Goal: Communication & Community: Answer question/provide support

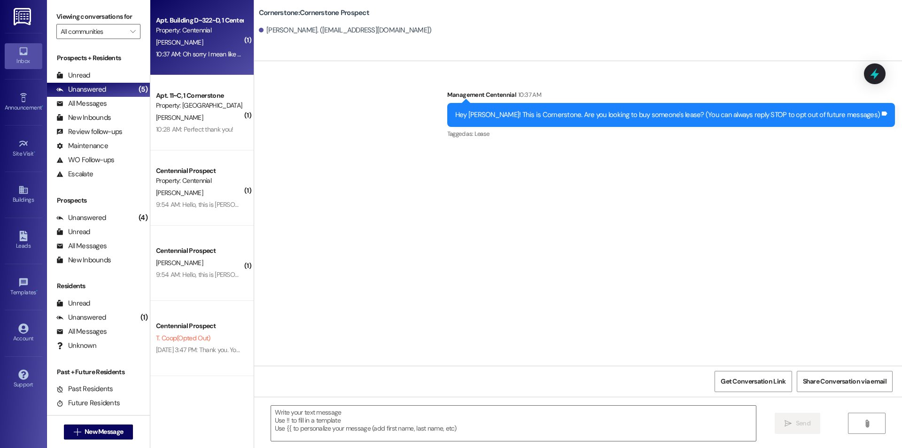
click at [185, 59] on div "10:37 AM: Oh sorry I mean like my old router so I can return it :) 10:37 AM: Oh…" at bounding box center [199, 54] width 89 height 12
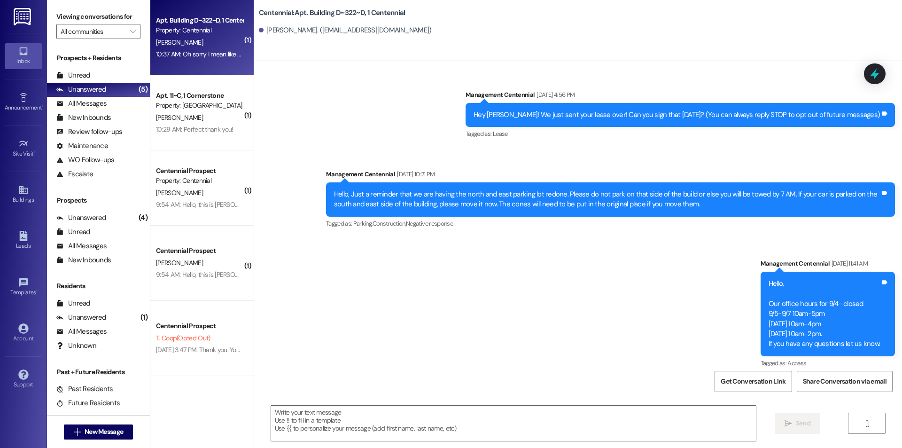
scroll to position [21354, 0]
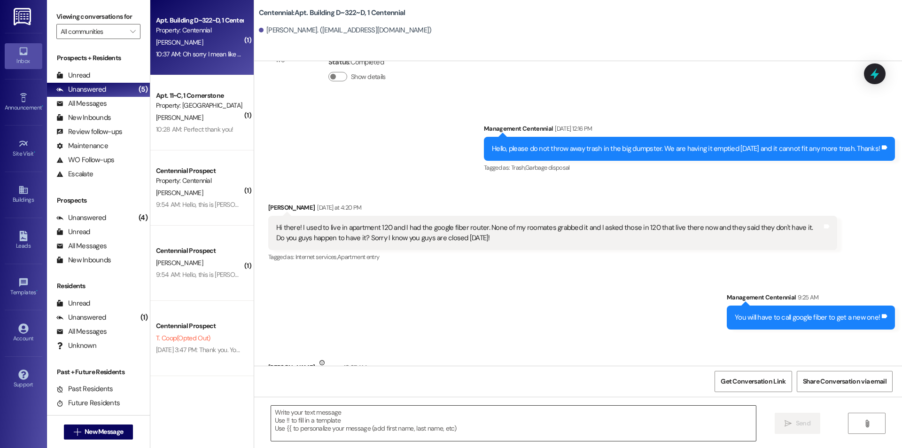
click at [410, 426] on textarea at bounding box center [513, 422] width 485 height 35
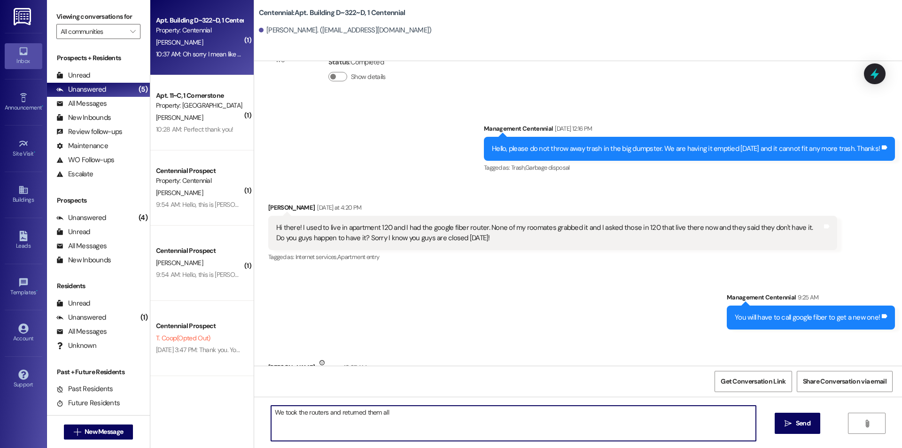
type textarea "We took the routers and returned them all."
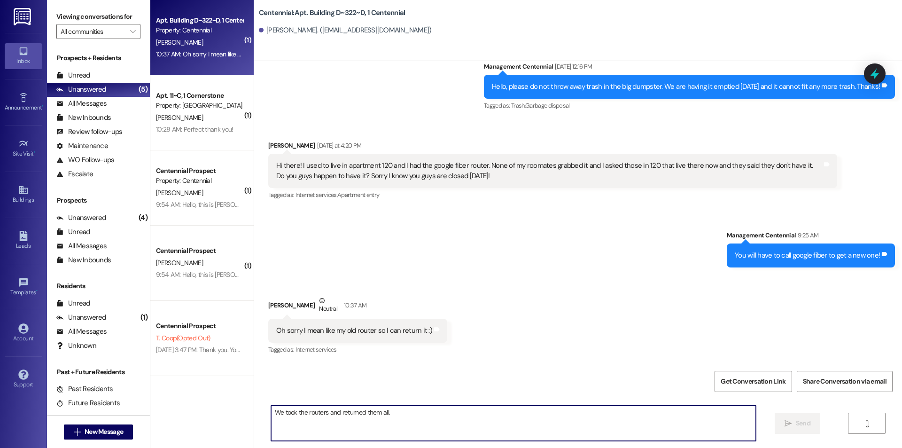
scroll to position [21420, 0]
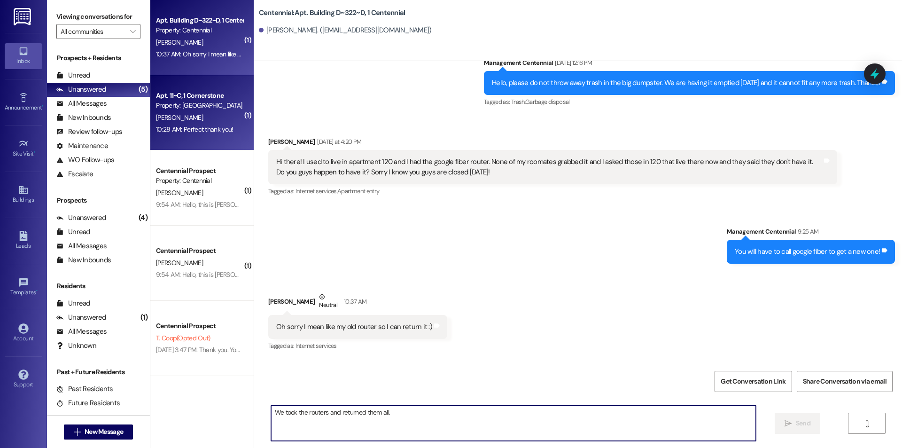
click at [209, 116] on div "K. Roderick" at bounding box center [199, 118] width 89 height 12
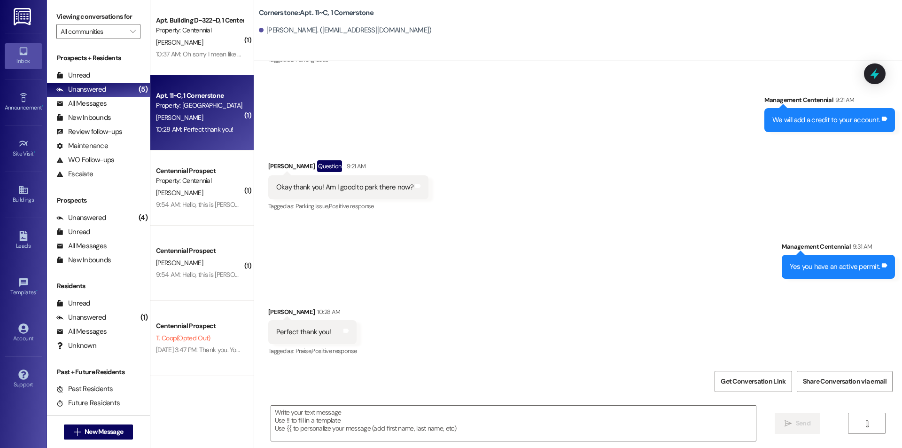
scroll to position [6516, 0]
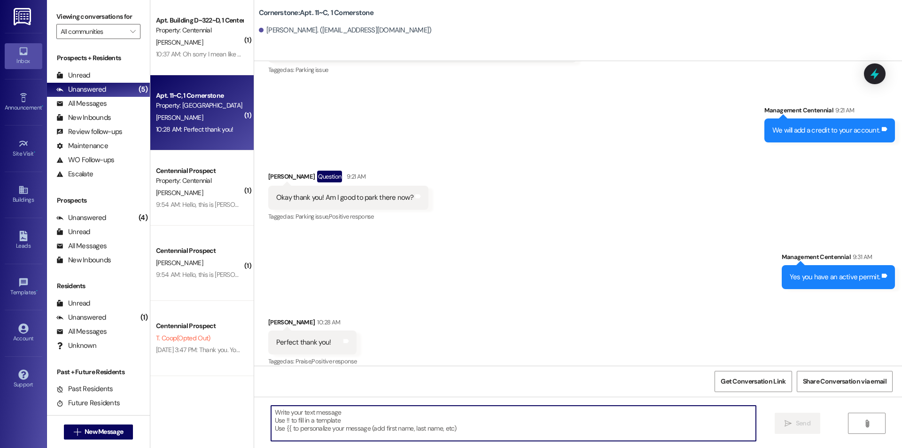
click at [382, 419] on textarea at bounding box center [513, 422] width 485 height 35
type textarea "No problem!"
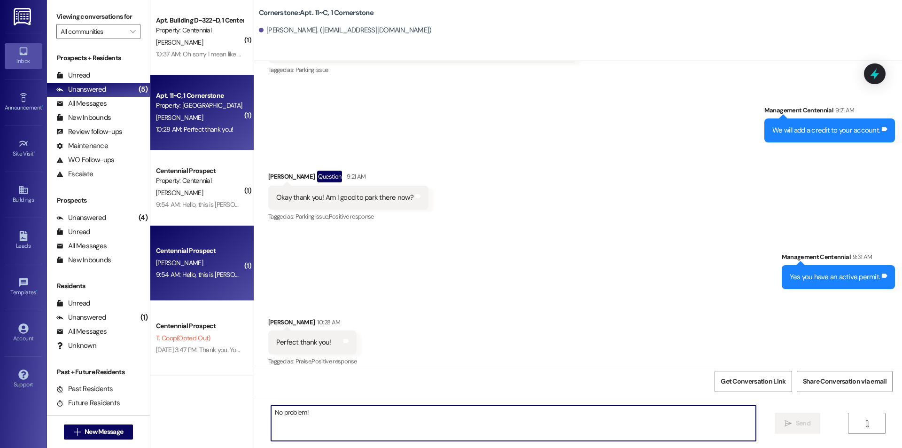
scroll to position [6582, 0]
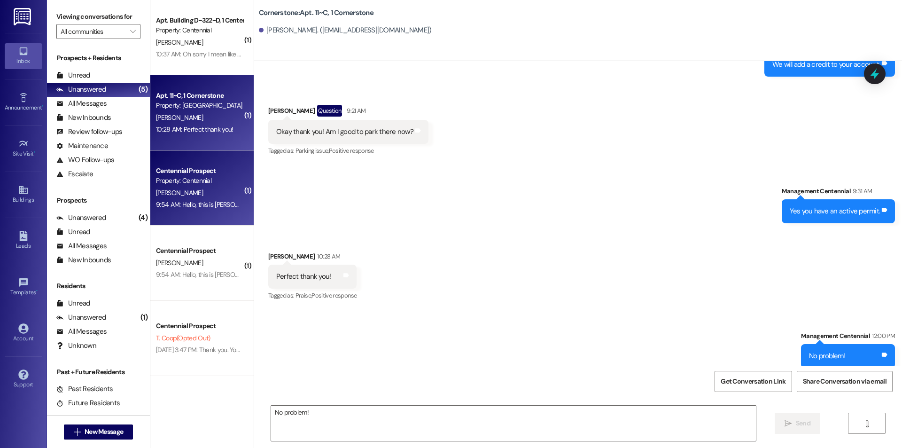
click at [213, 202] on div "9:54 AM: Hello, this is Violet Sandberg/ Violet Sundet. I have been expecting i…" at bounding box center [426, 204] width 541 height 8
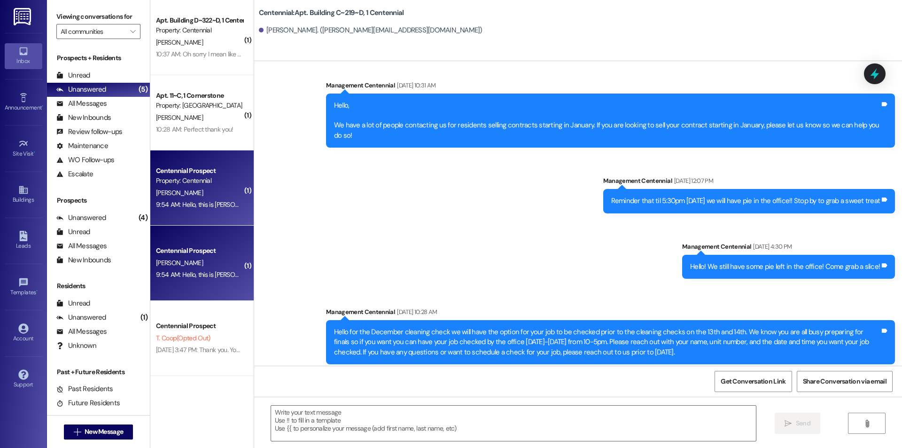
scroll to position [12969, 0]
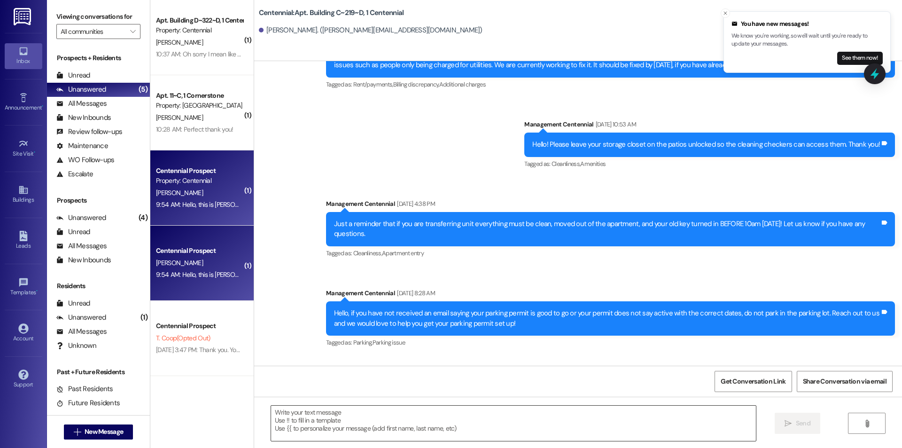
click at [529, 418] on textarea at bounding box center [513, 422] width 485 height 35
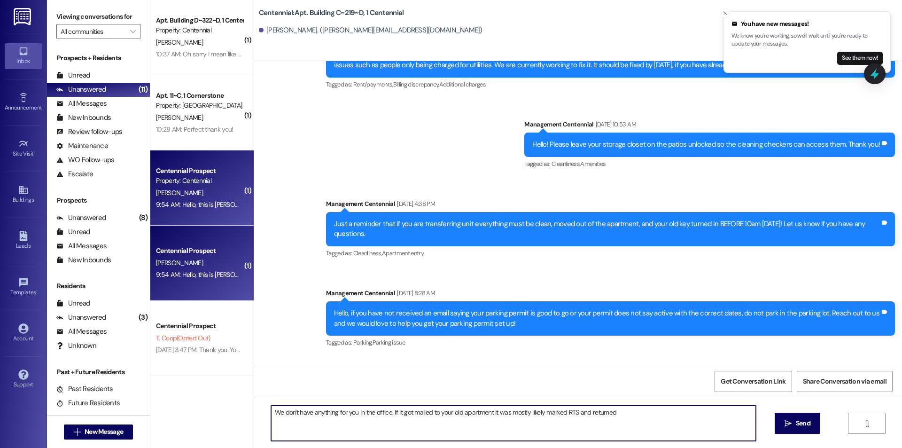
type textarea "We don't have anything for you in the office. If it got mailed to your old apar…"
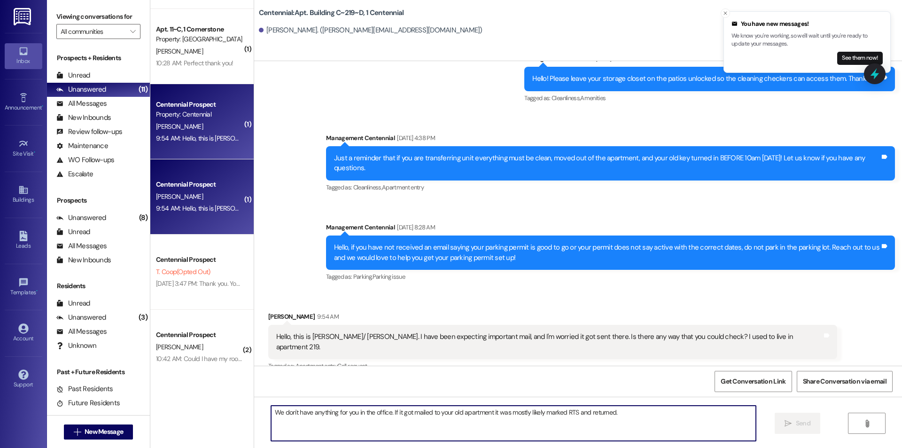
scroll to position [145, 0]
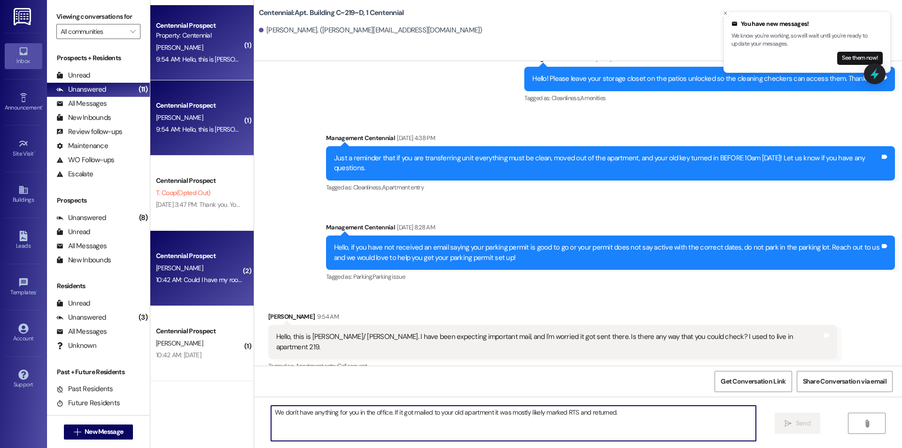
click at [214, 273] on div "B. Thomason" at bounding box center [199, 268] width 89 height 12
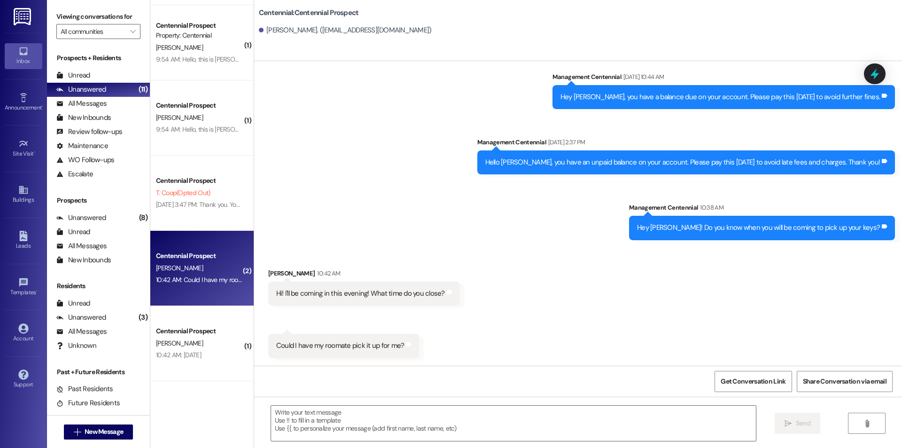
scroll to position [97, 0]
click at [429, 416] on textarea at bounding box center [513, 422] width 485 height 35
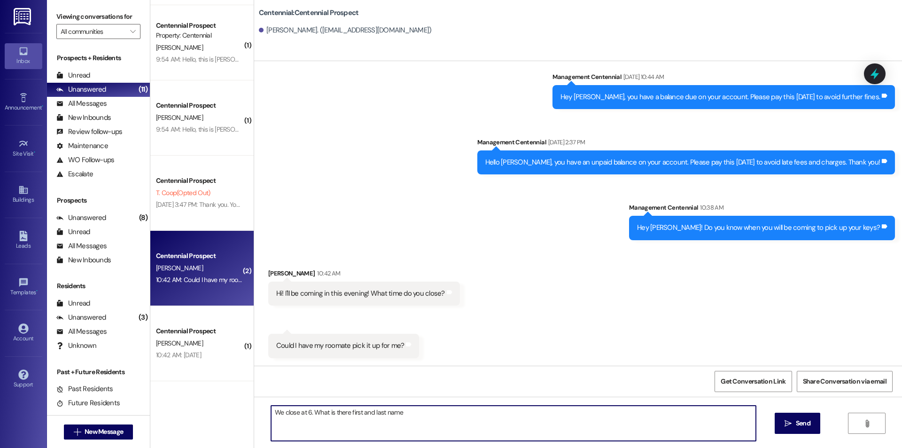
type textarea "We close at 6. What is there first and last name?"
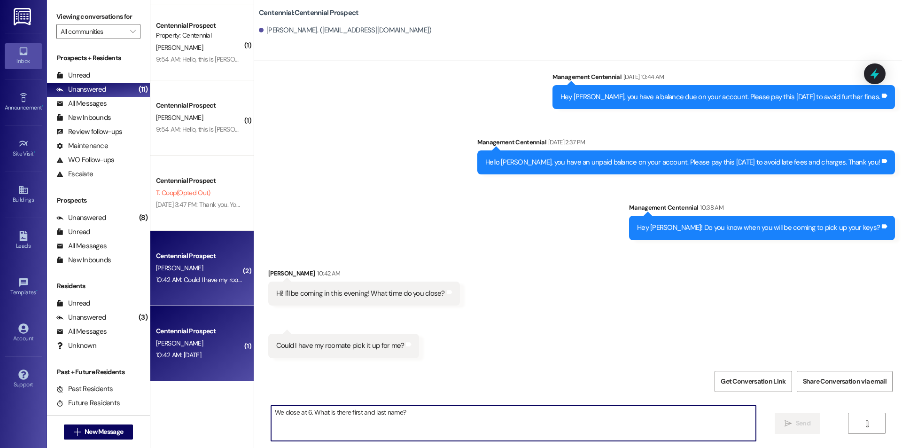
click at [186, 325] on div "Centennial Prospect" at bounding box center [199, 331] width 89 height 12
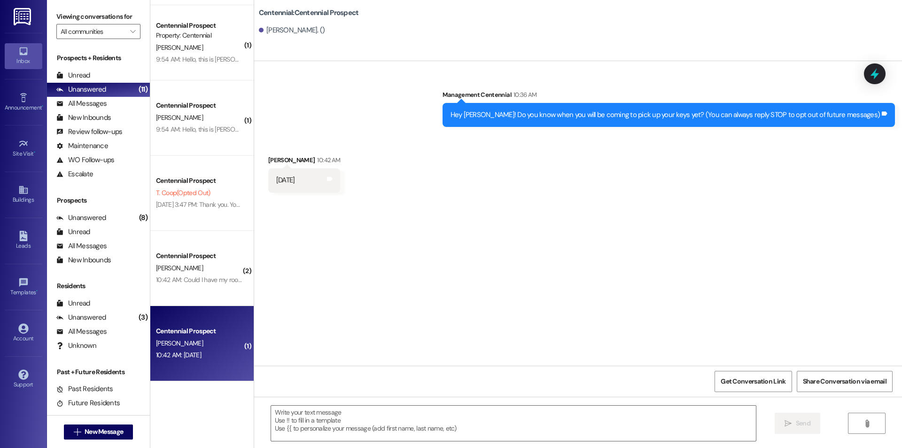
scroll to position [0, 0]
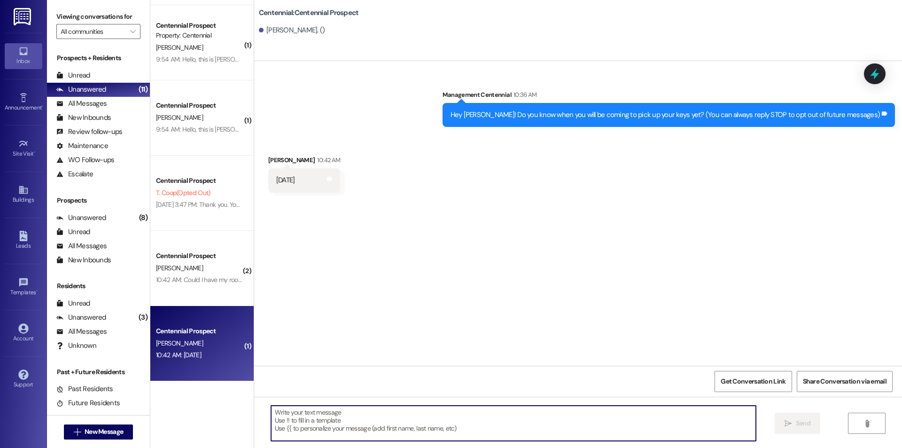
click at [432, 433] on textarea at bounding box center [513, 422] width 485 height 35
type textarea "Thank you!"
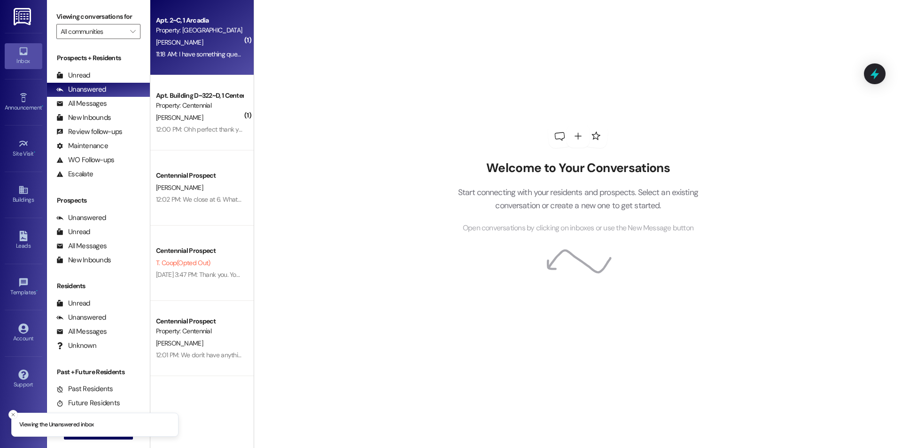
click at [201, 48] on div "11:18 AM: I have something questions about my rent 11:18 AM: I have something q…" at bounding box center [199, 54] width 89 height 12
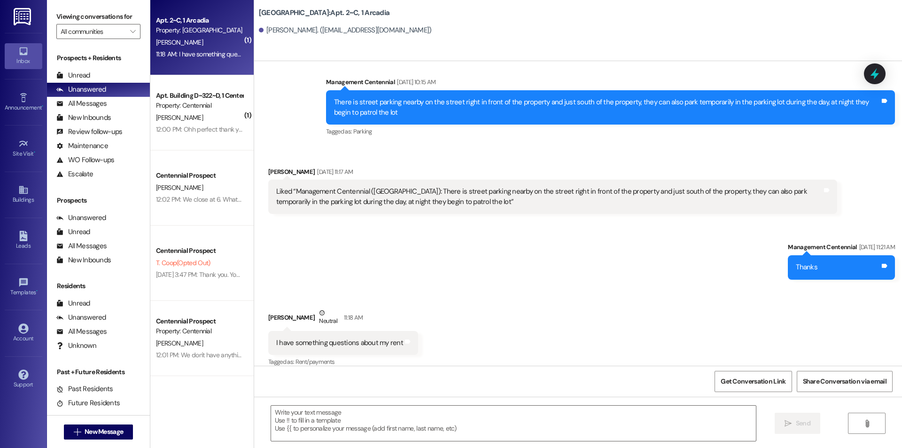
scroll to position [4401, 0]
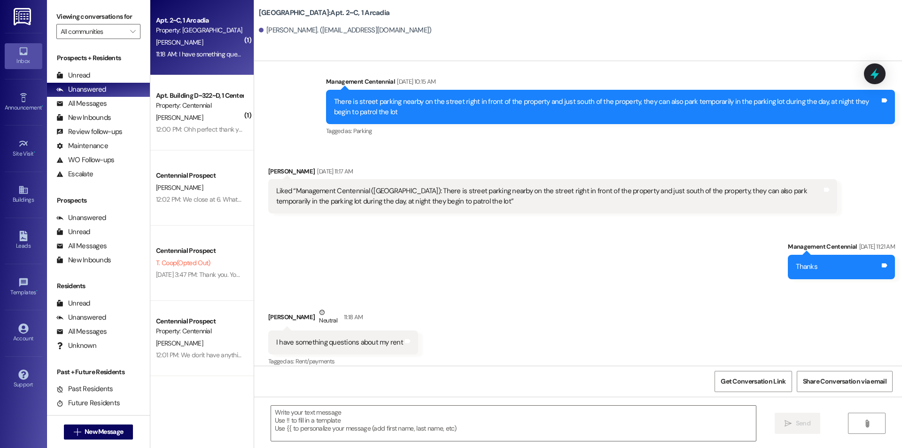
click at [429, 445] on div " Send " at bounding box center [578, 431] width 648 height 70
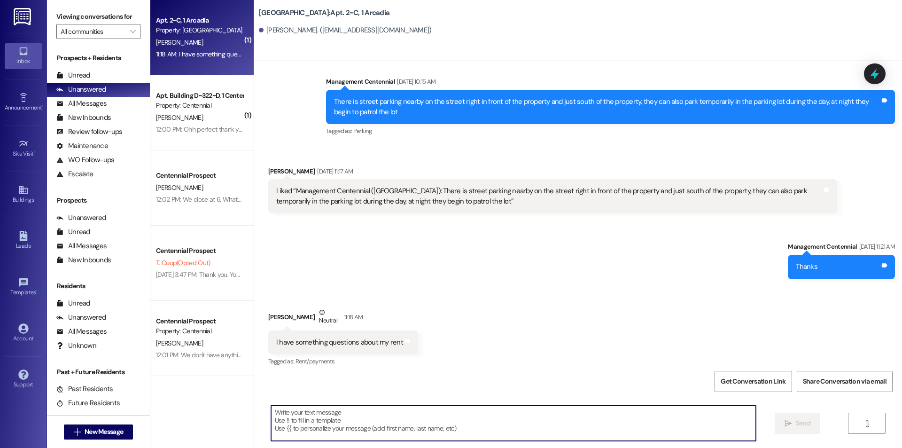
click at [429, 434] on textarea at bounding box center [513, 422] width 485 height 35
type textarea "How can we help?"
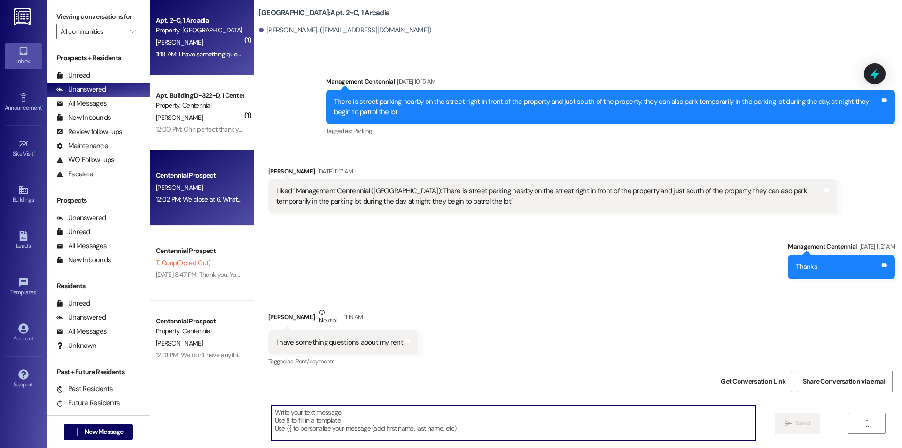
scroll to position [4400, 0]
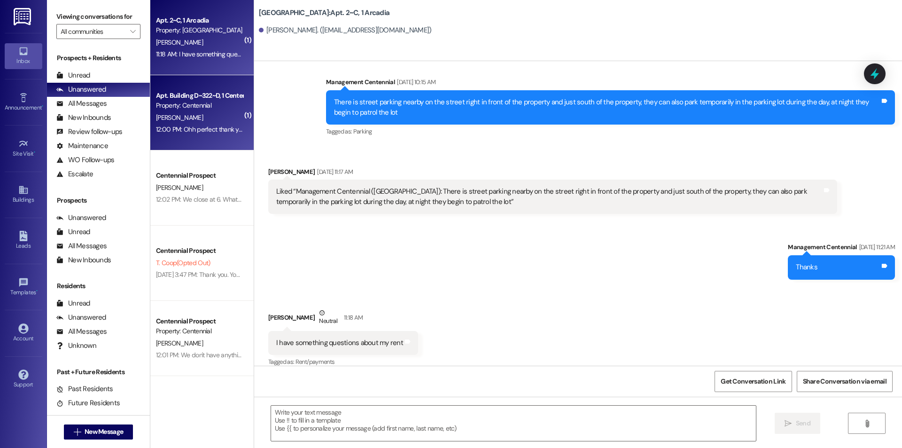
click at [179, 125] on div "12:00 PM: Ohh perfect thank you so much!! 12:00 PM: Ohh perfect thank you so mu…" at bounding box center [214, 129] width 117 height 8
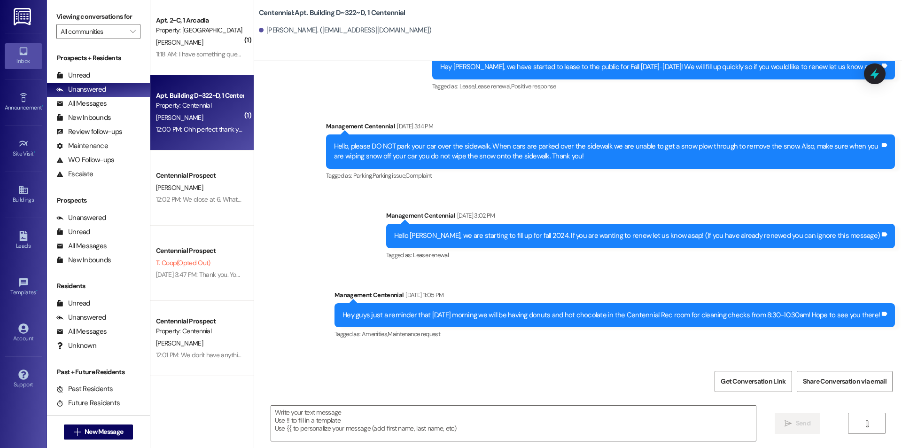
scroll to position [21499, 0]
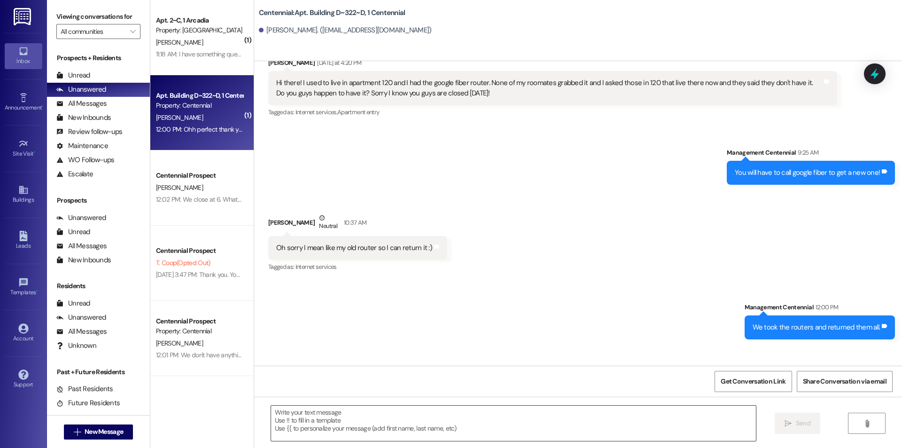
click at [339, 422] on textarea at bounding box center [513, 422] width 485 height 35
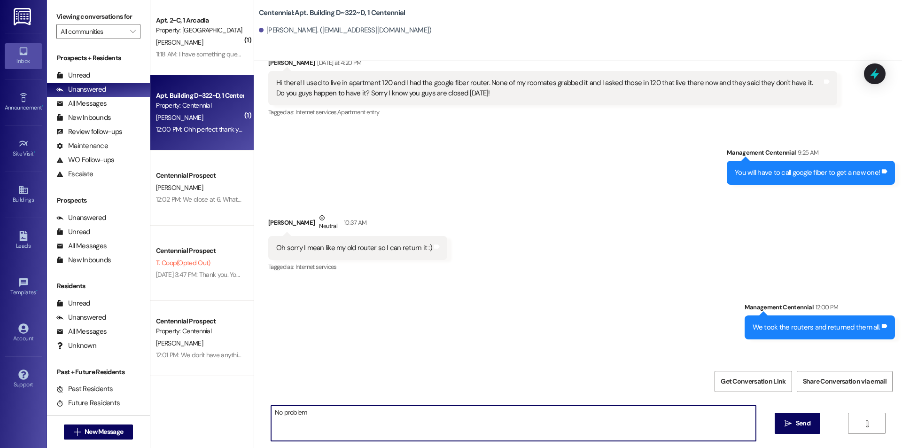
type textarea "No problem!"
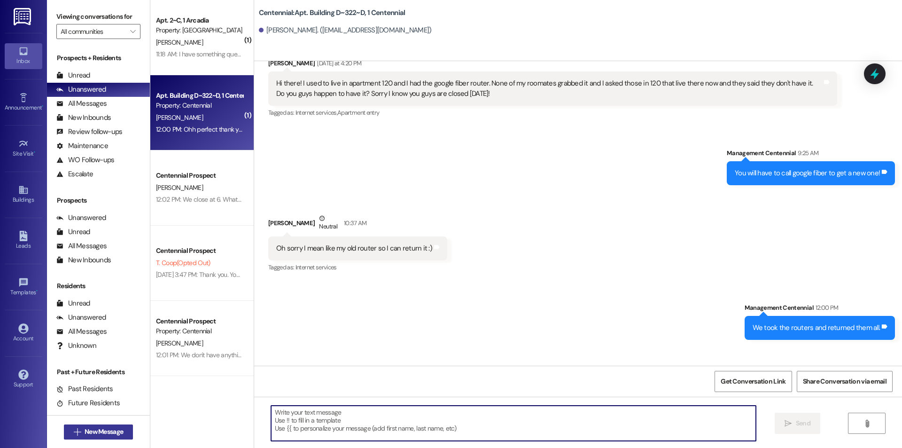
click at [109, 426] on button " New Message" at bounding box center [99, 431] width 70 height 15
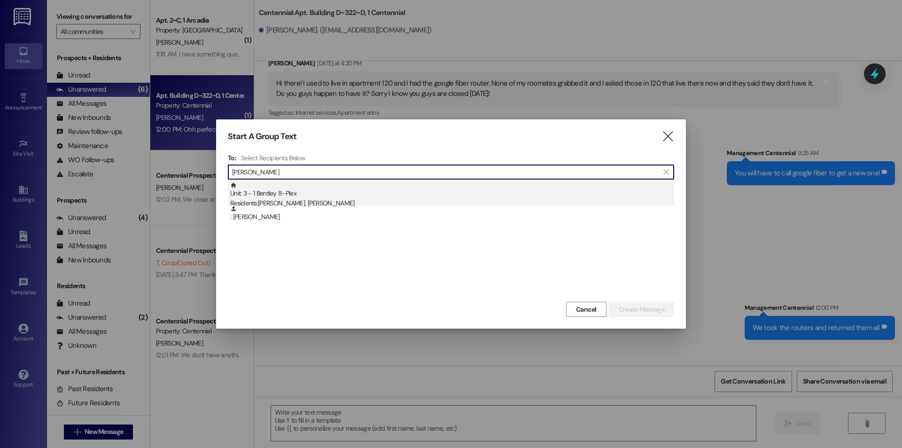
type input "calvin jameso"
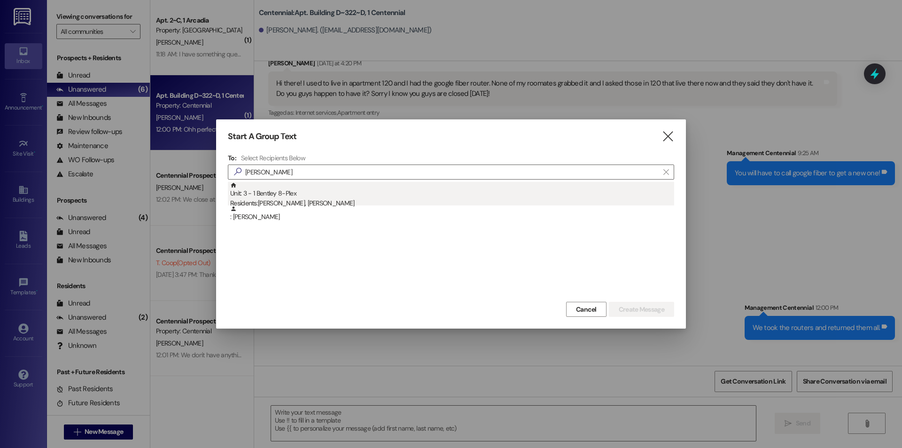
click at [336, 198] on div "Residents: Ashley Curtis, Calvin Jameson" at bounding box center [452, 203] width 444 height 10
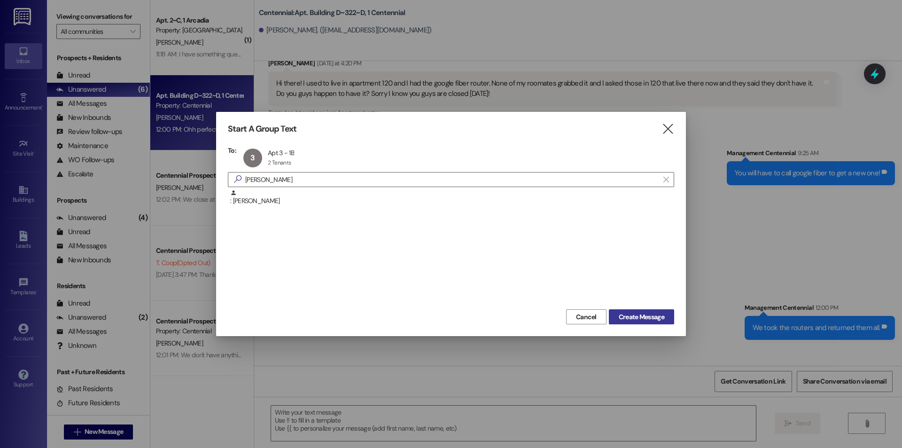
click at [632, 312] on span "Create Message" at bounding box center [642, 317] width 46 height 10
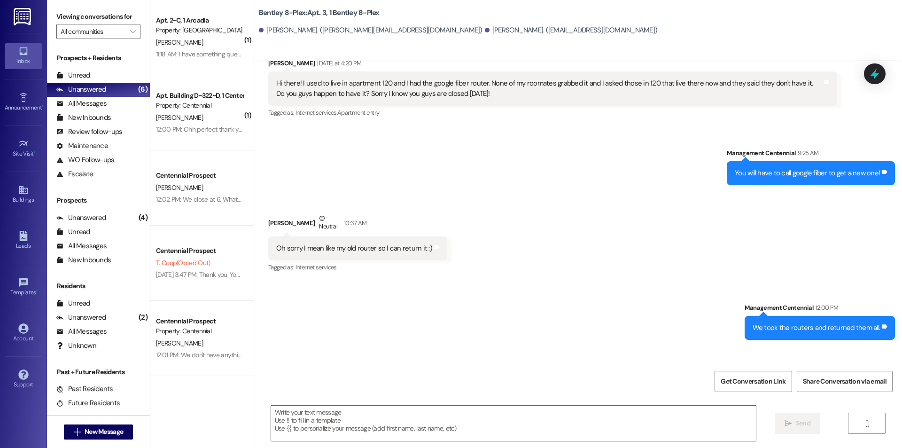
scroll to position [302, 0]
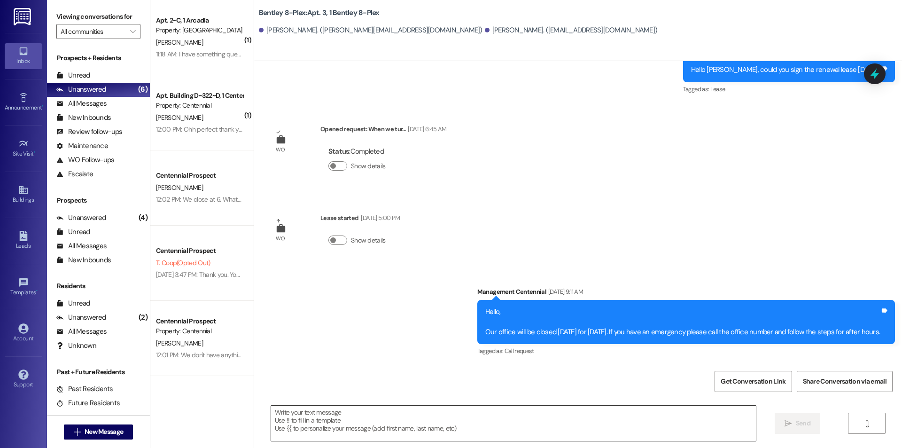
click at [347, 424] on textarea at bounding box center [513, 422] width 485 height 35
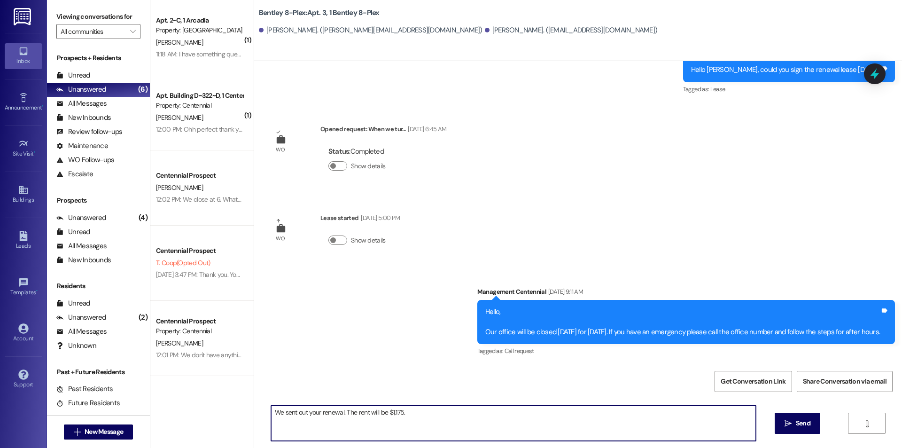
type textarea "We sent out your renewal. The rent will be $1,175."
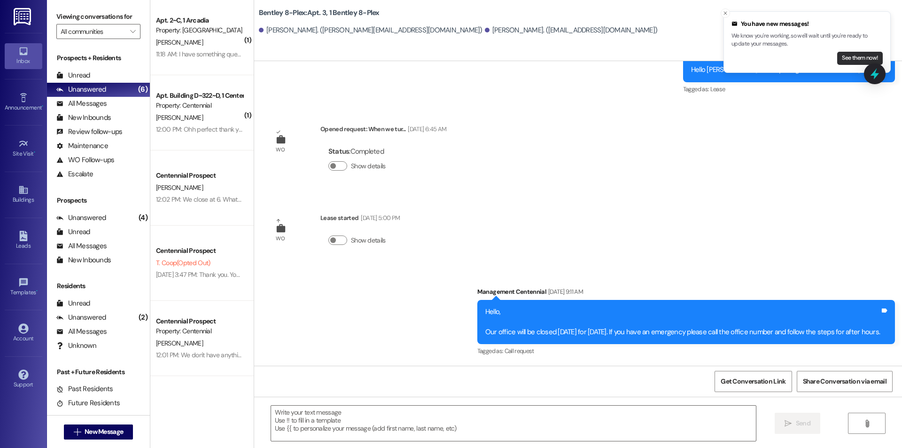
click at [846, 54] on button "See them now!" at bounding box center [860, 58] width 46 height 13
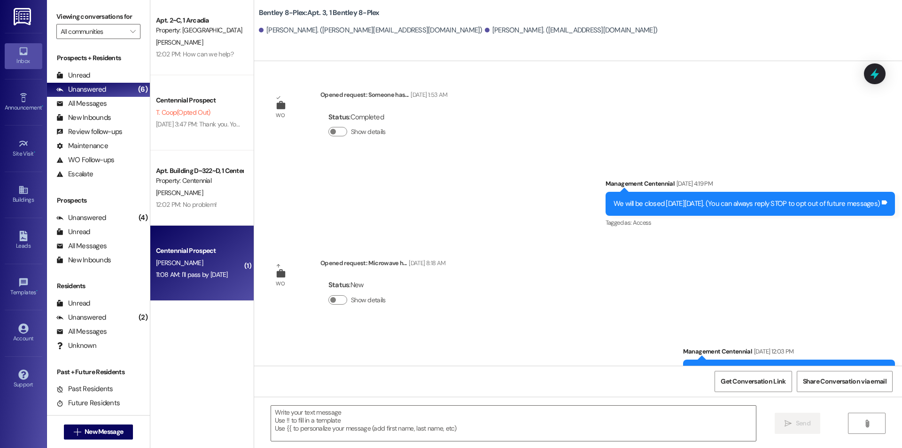
click at [196, 267] on div "[PERSON_NAME]" at bounding box center [199, 263] width 89 height 12
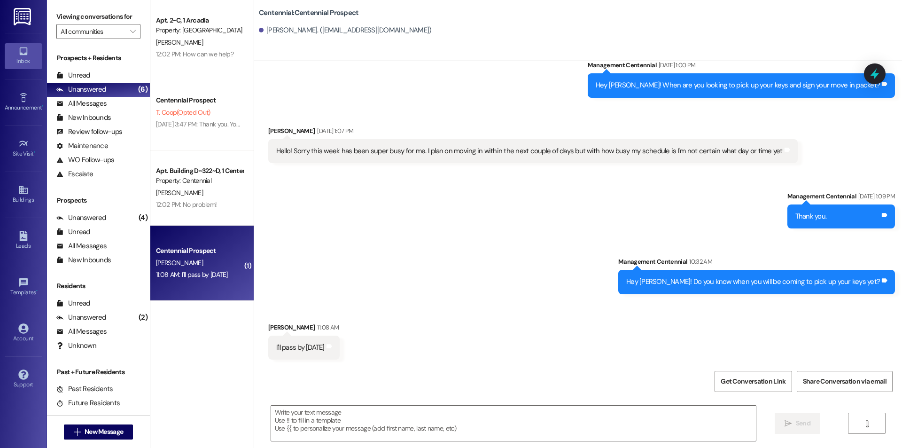
scroll to position [241, 0]
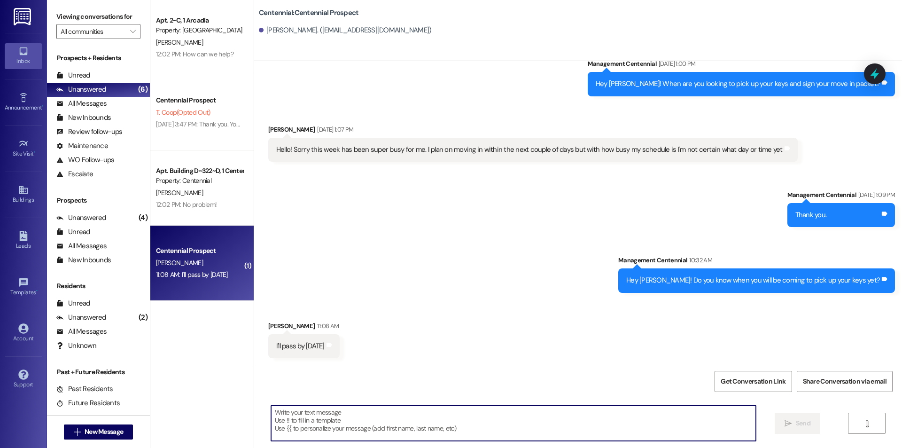
click at [374, 428] on textarea at bounding box center [513, 422] width 485 height 35
type textarea "Thank you!"
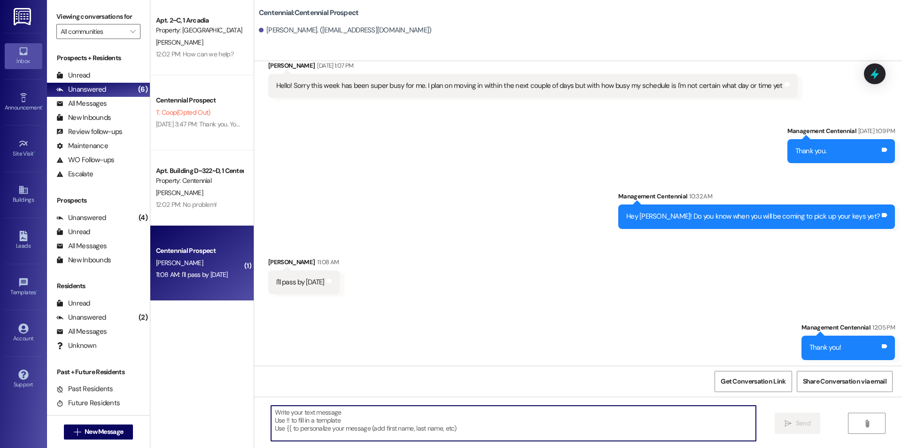
scroll to position [307, 0]
